Goal: Navigation & Orientation: Find specific page/section

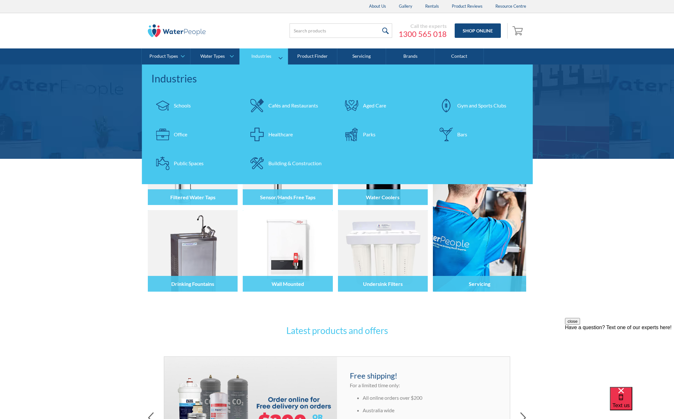
click at [172, 104] on div at bounding box center [162, 105] width 22 height 22
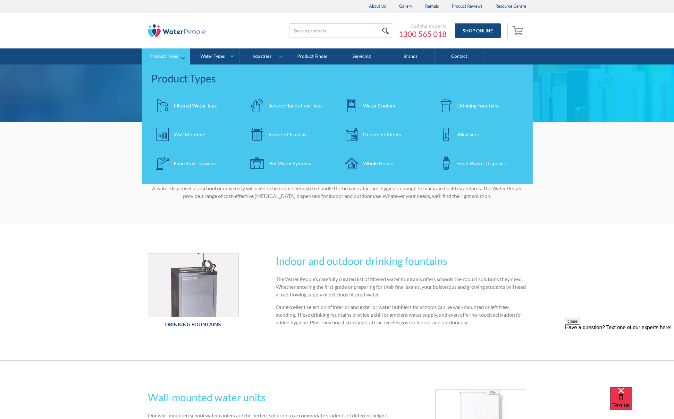
click at [196, 135] on div "Wall Mounted" at bounding box center [190, 135] width 32 height 8
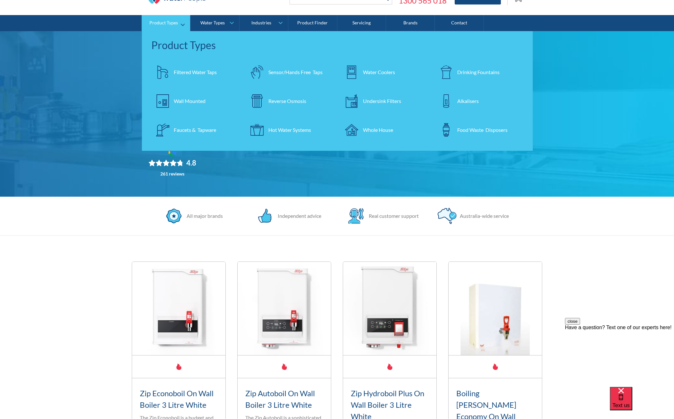
click at [466, 73] on div "Drinking Fountains" at bounding box center [478, 72] width 42 height 8
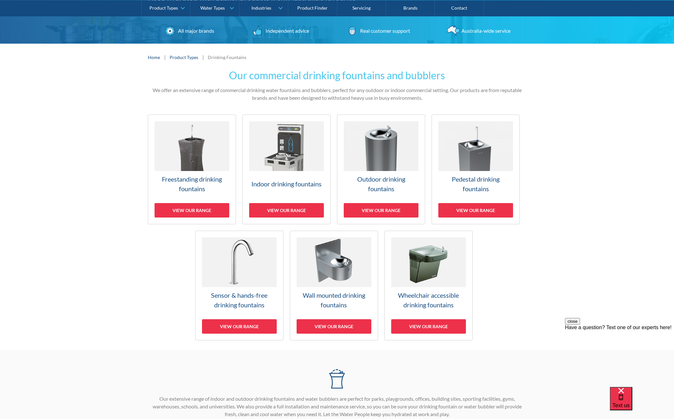
click at [294, 185] on h3 "Indoor drinking fountains" at bounding box center [286, 184] width 75 height 10
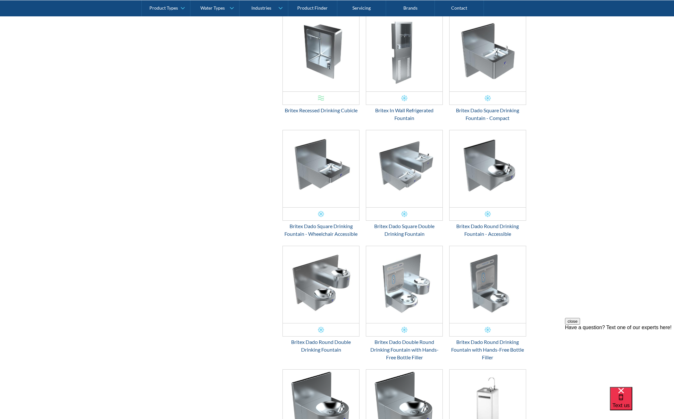
scroll to position [911, 0]
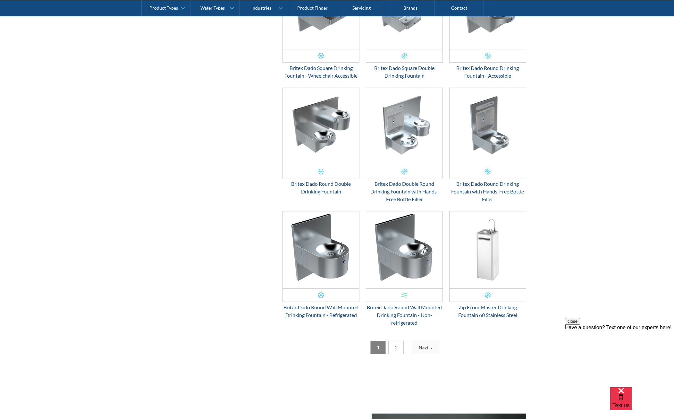
click at [395, 349] on link "2" at bounding box center [395, 347] width 15 height 13
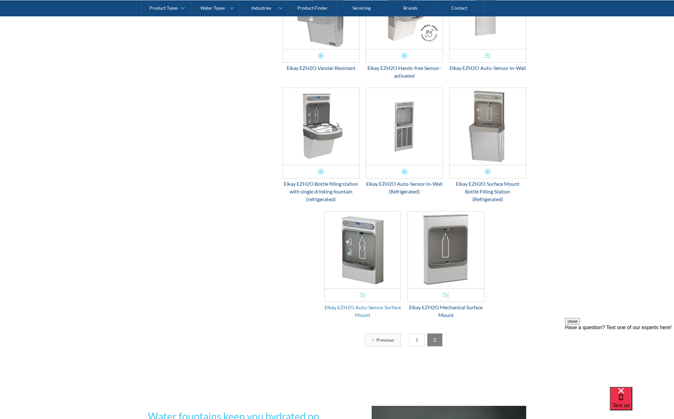
scroll to position [783, 0]
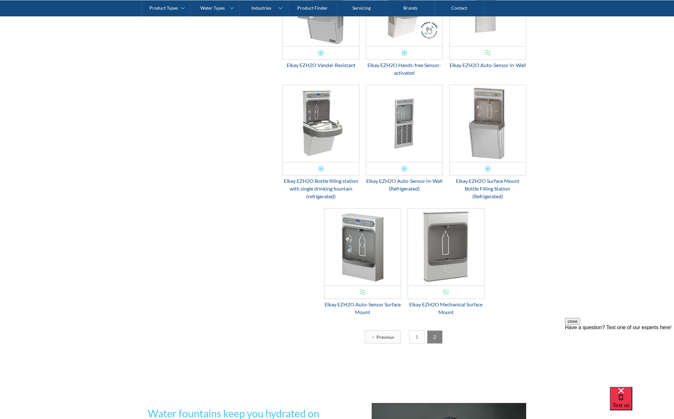
click at [417, 340] on link "1" at bounding box center [416, 336] width 15 height 13
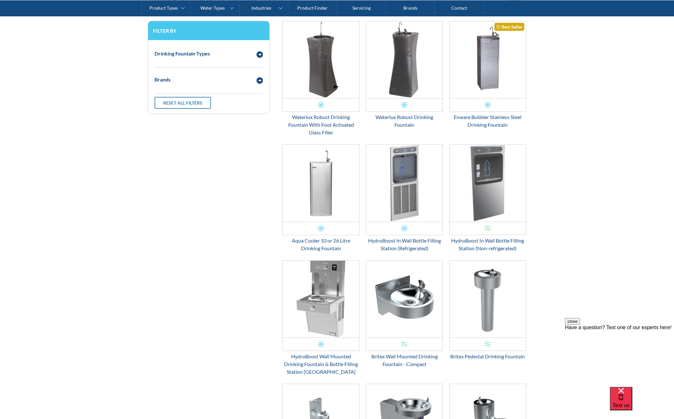
scroll to position [334, 0]
